Goal: Transaction & Acquisition: Purchase product/service

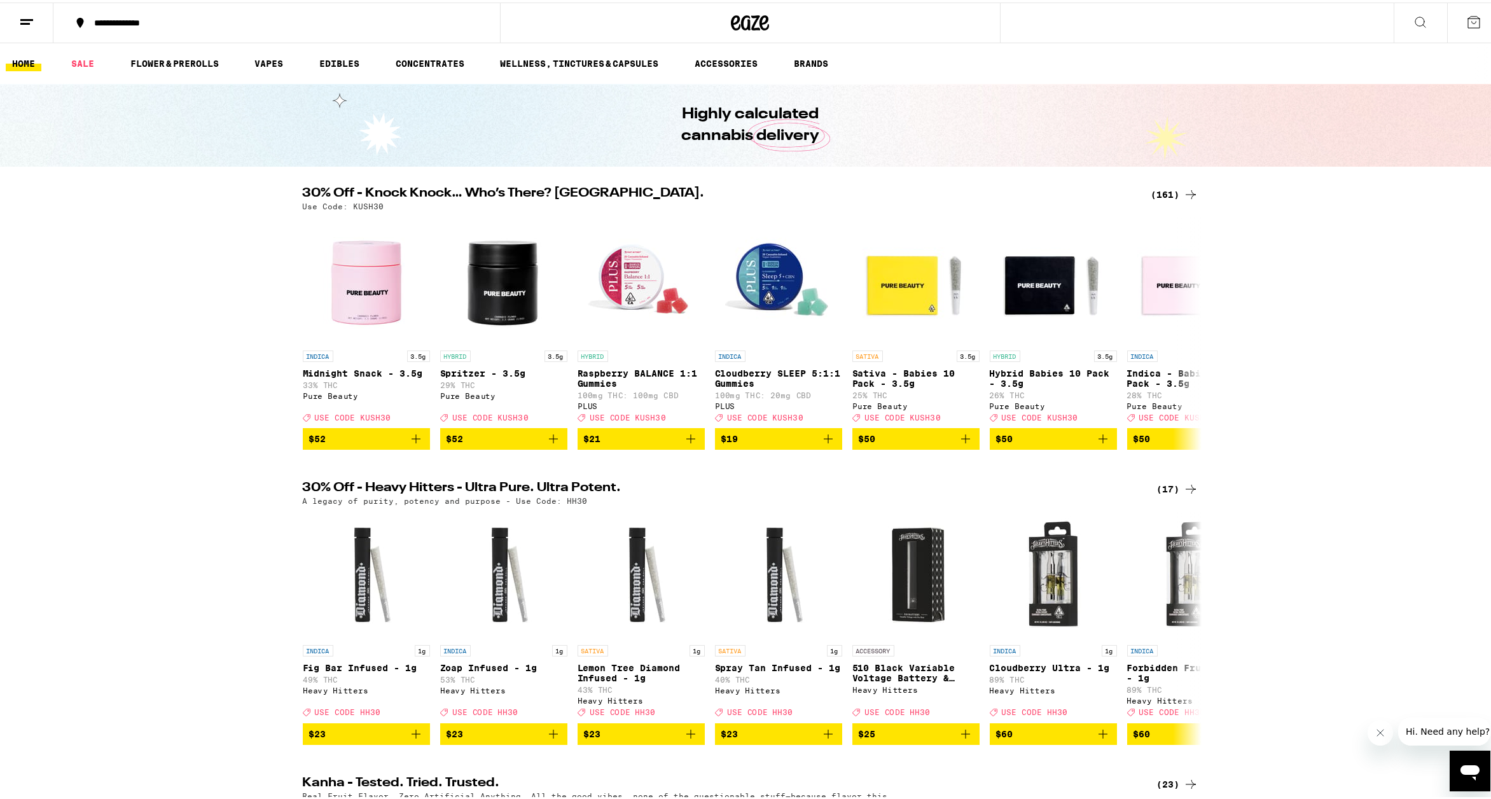
click at [1159, 191] on div "(161)" at bounding box center [1175, 192] width 47 height 15
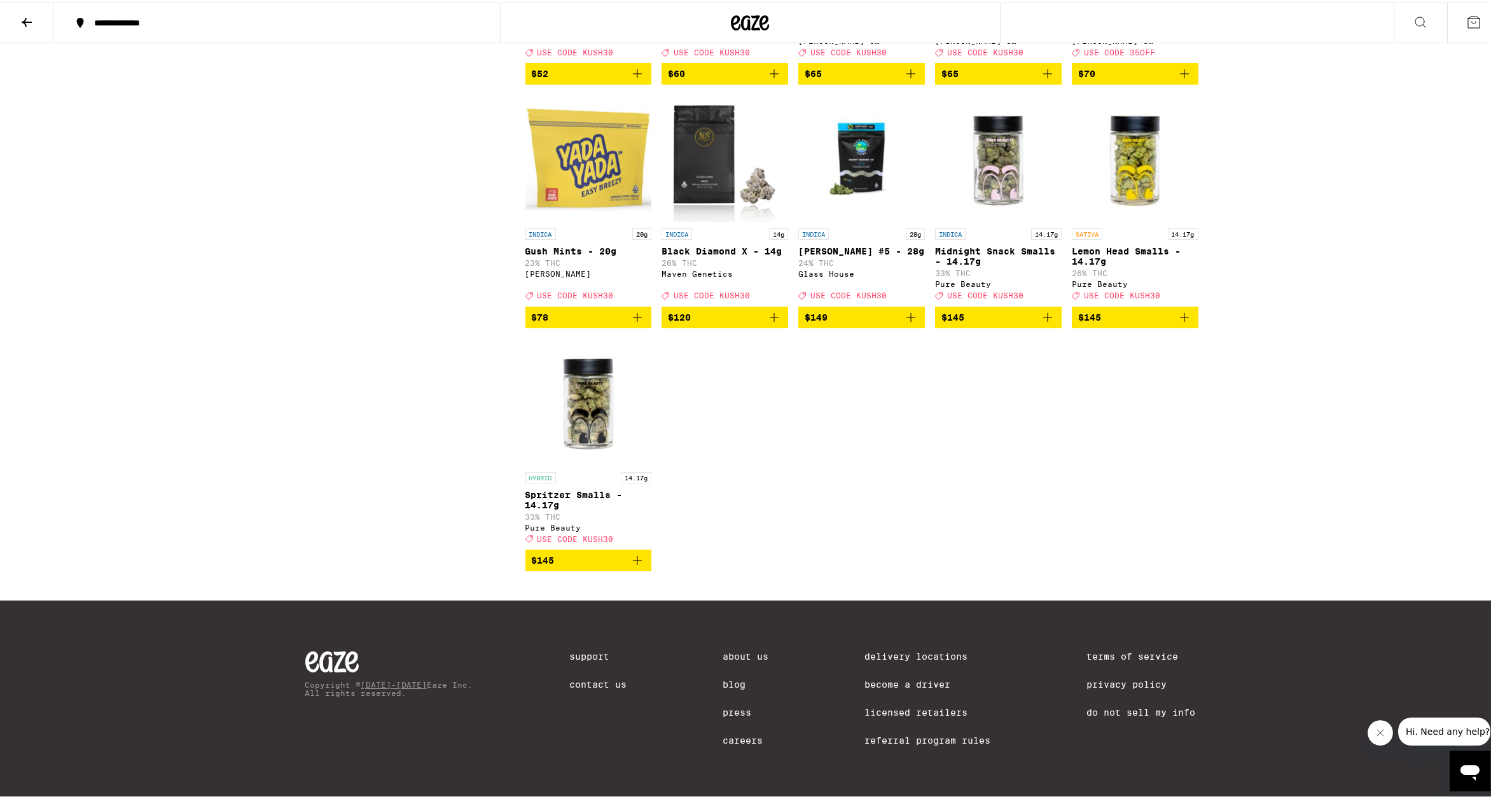
scroll to position [7910, 0]
click at [19, 25] on icon at bounding box center [26, 19] width 15 height 15
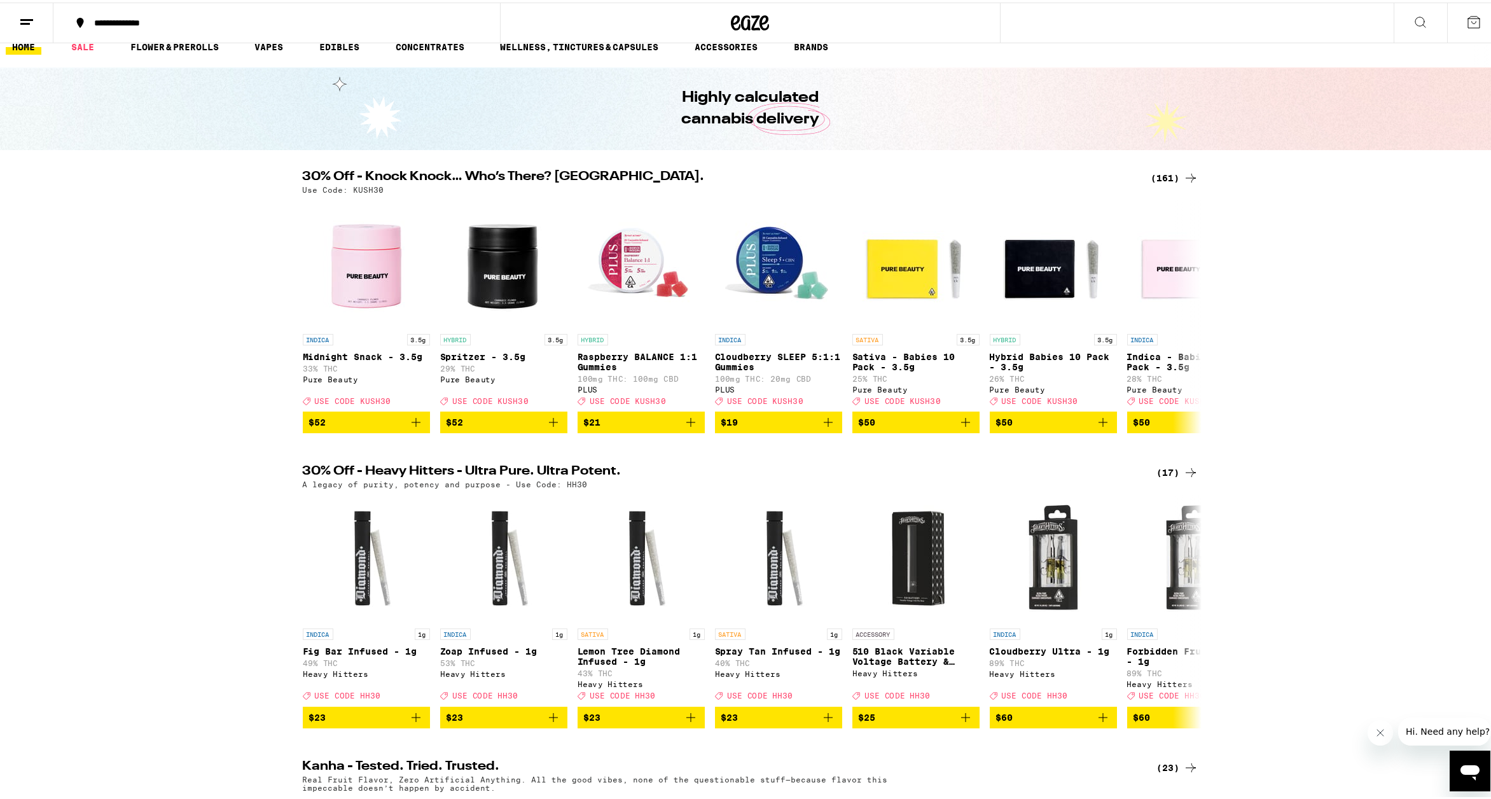
scroll to position [32, 0]
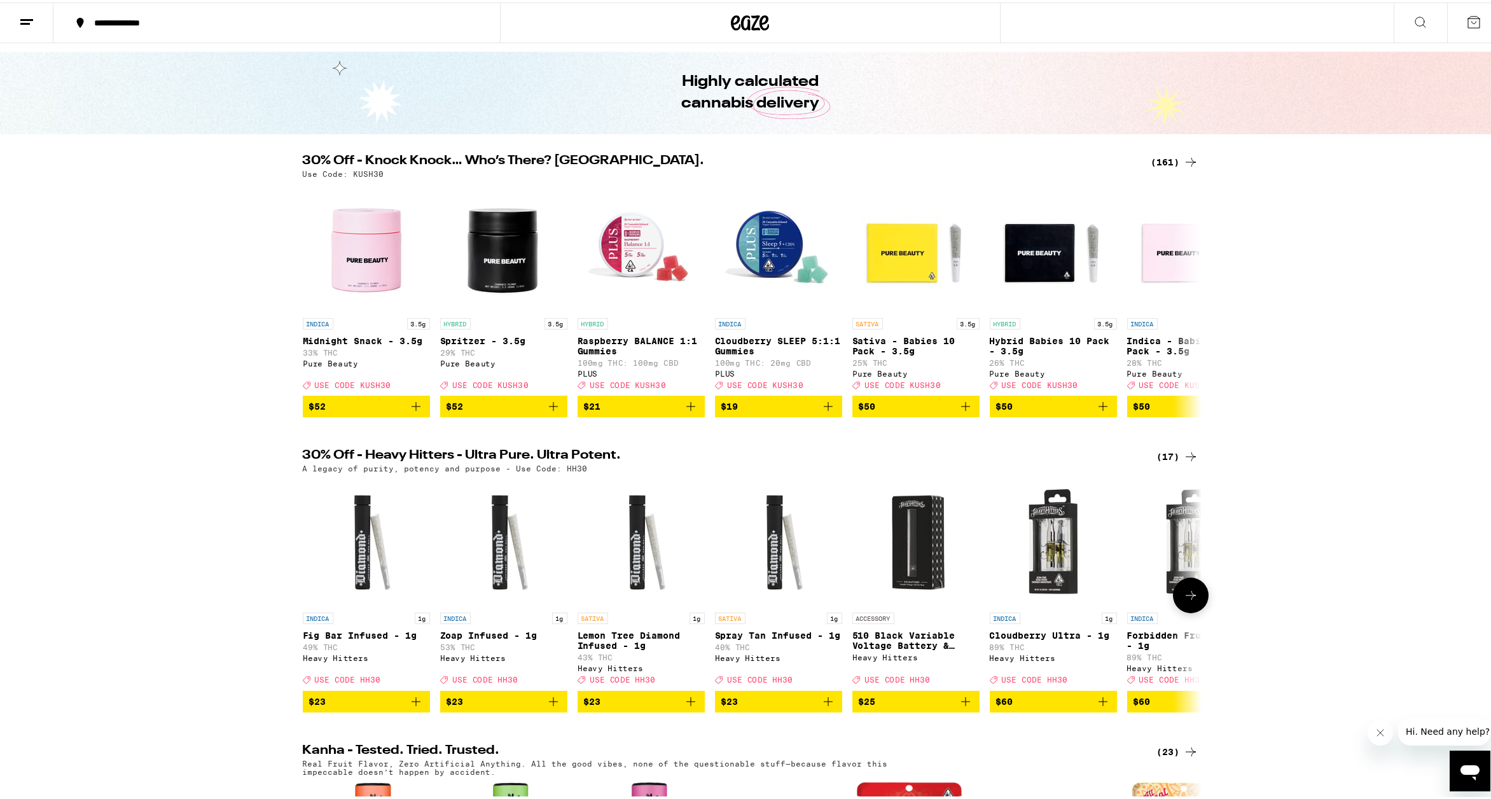
click at [1183, 601] on icon at bounding box center [1190, 592] width 15 height 15
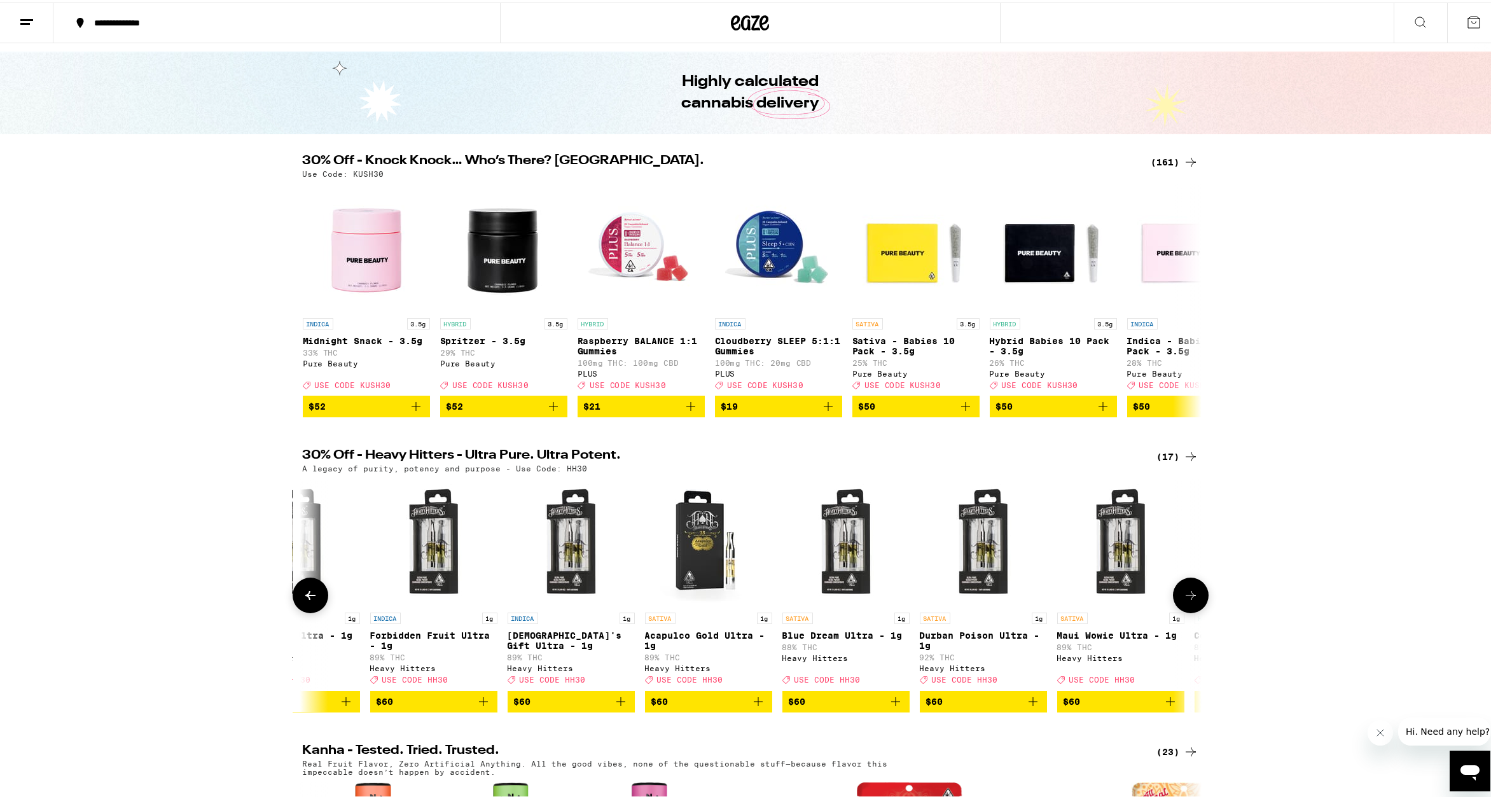
click at [1183, 601] on icon at bounding box center [1190, 592] width 15 height 15
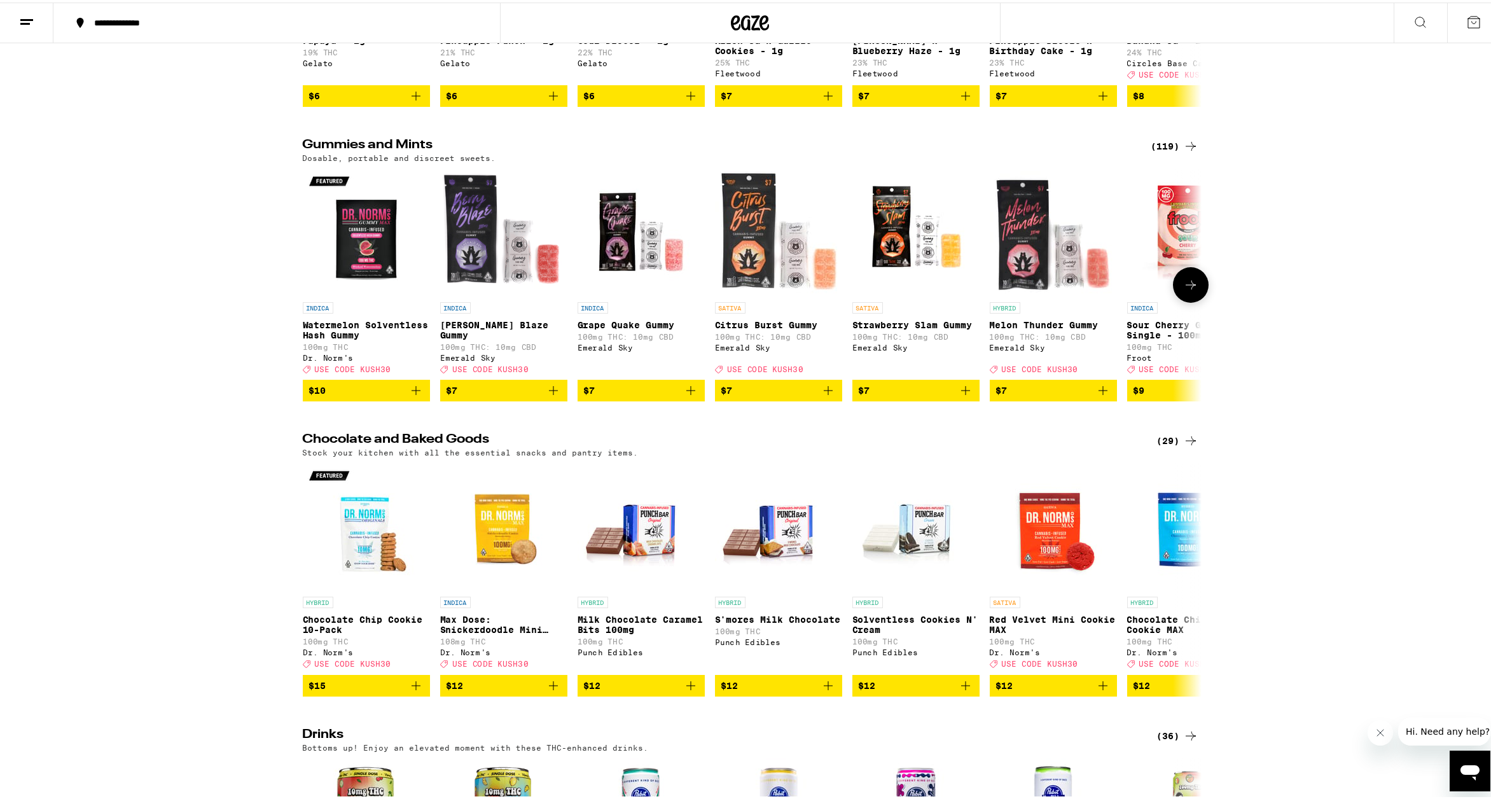
scroll to position [5250, 0]
